Goal: Check status

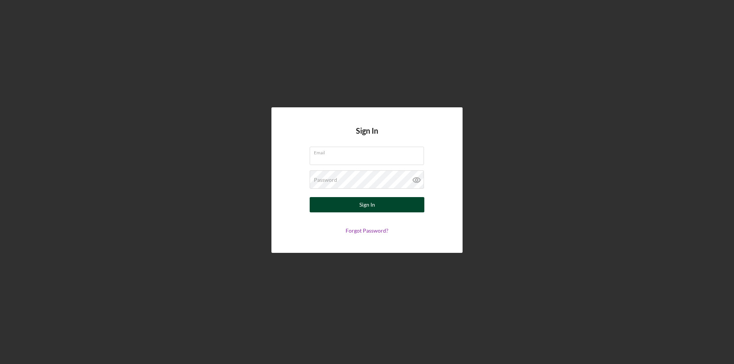
type input "[PERSON_NAME][EMAIL_ADDRESS][DOMAIN_NAME]"
click at [368, 206] on div "Sign In" at bounding box center [367, 204] width 16 height 15
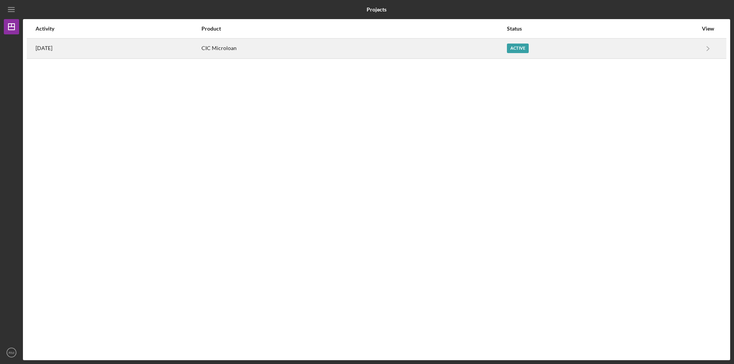
click at [579, 47] on div "Active" at bounding box center [602, 48] width 191 height 19
